Goal: Browse casually: Explore the website without a specific task or goal

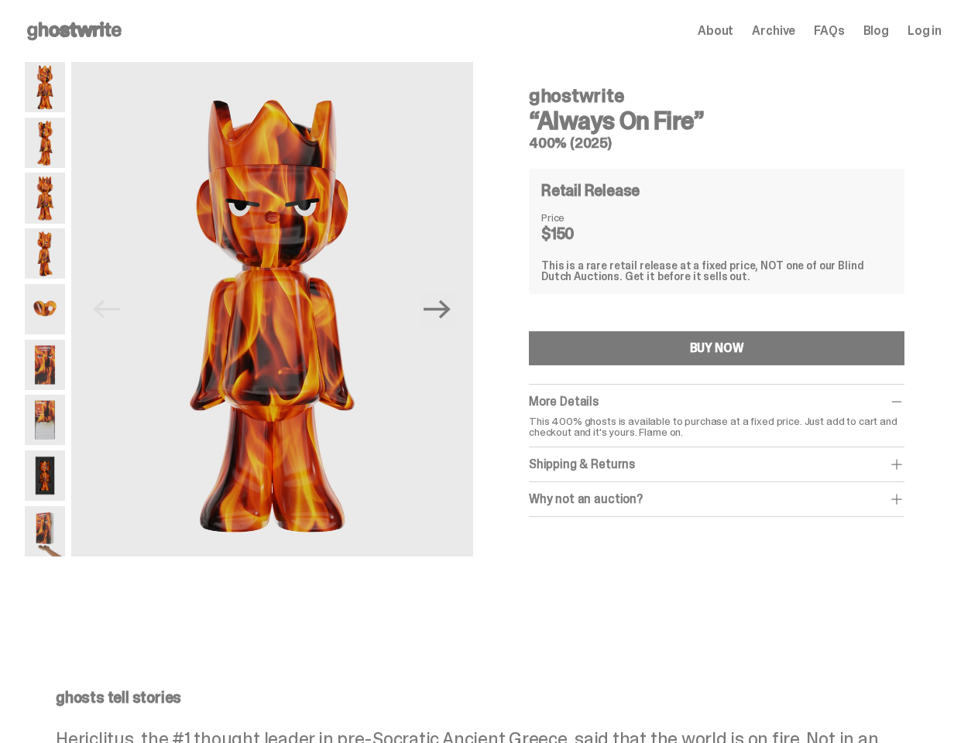
click at [489, 372] on div "Previous Next ghostwrite “Always On Fire” 400% (2025) Retail Release Price $150…" at bounding box center [483, 339] width 917 height 554
click at [280, 309] on img at bounding box center [272, 313] width 402 height 502
click at [443, 309] on icon "Next" at bounding box center [436, 309] width 27 height 19
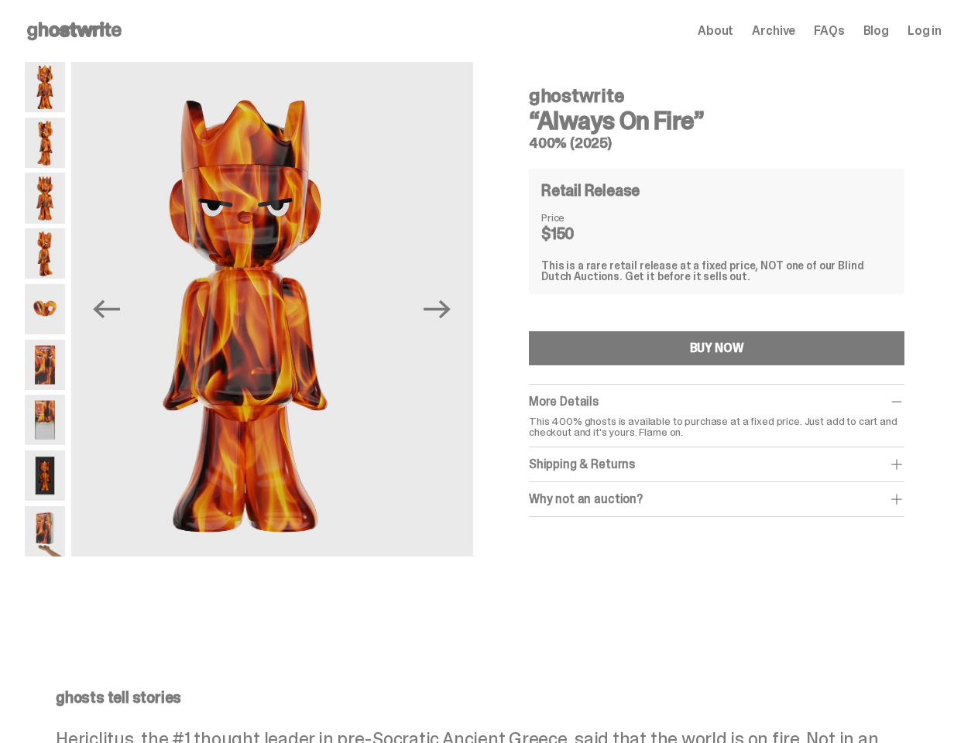
click at [0, 90] on div "ghostwrite “Always On Fire” 400% (2025) Previous Next ghostwrite “Always On Fir…" at bounding box center [483, 339] width 966 height 554
